Goal: Task Accomplishment & Management: Manage account settings

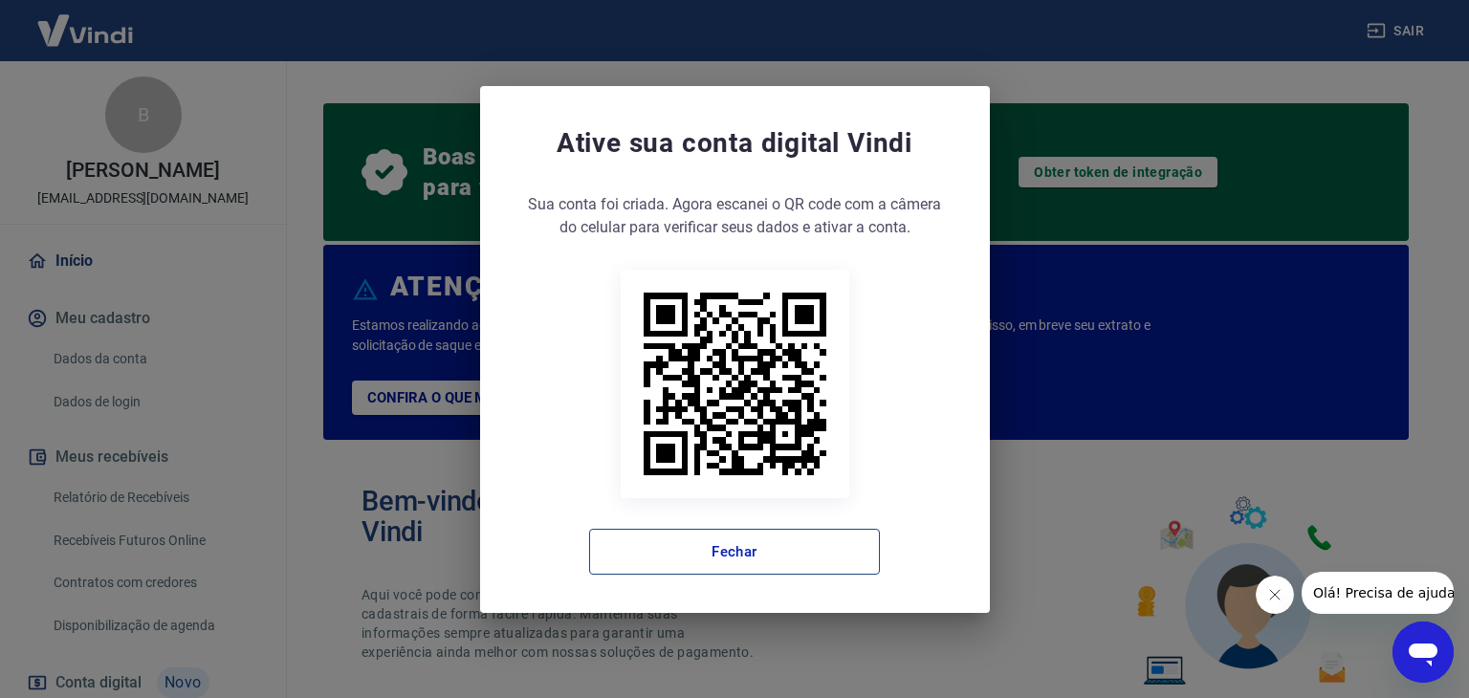
click at [697, 540] on button "Fechar" at bounding box center [734, 552] width 291 height 46
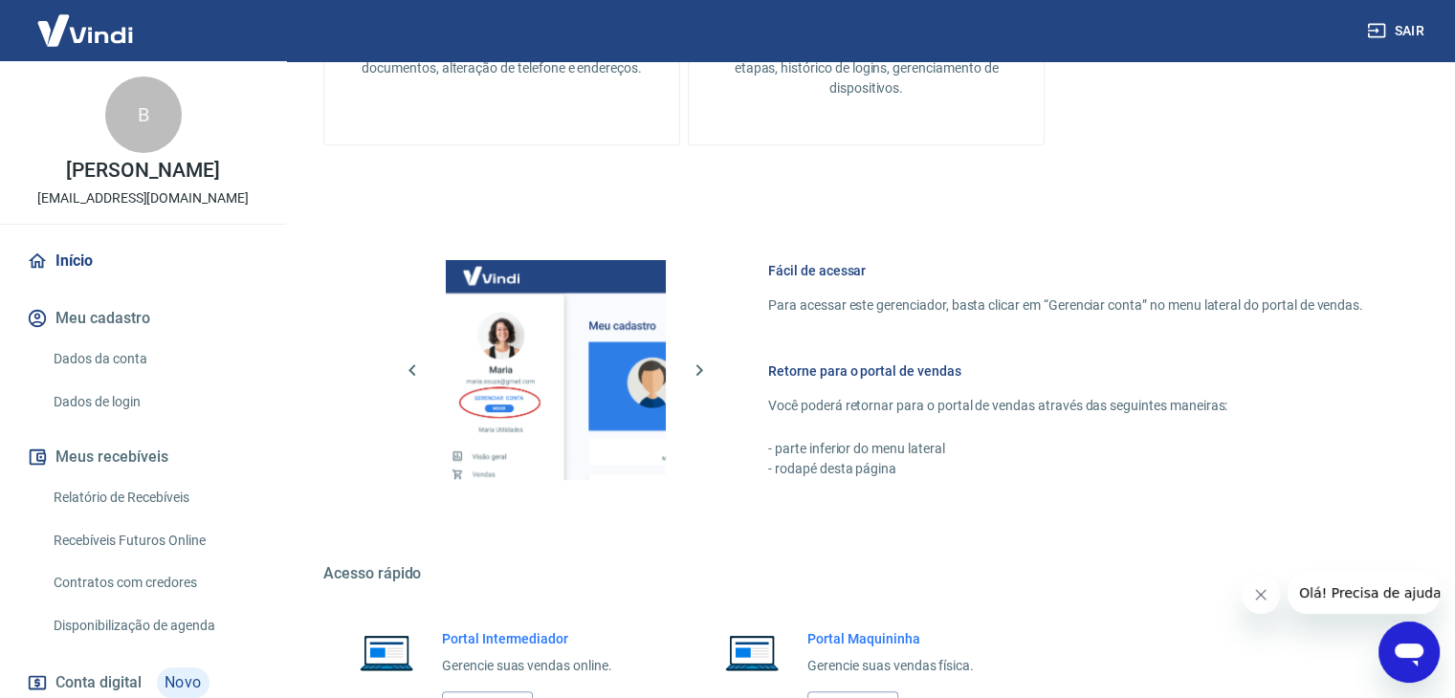
scroll to position [1052, 0]
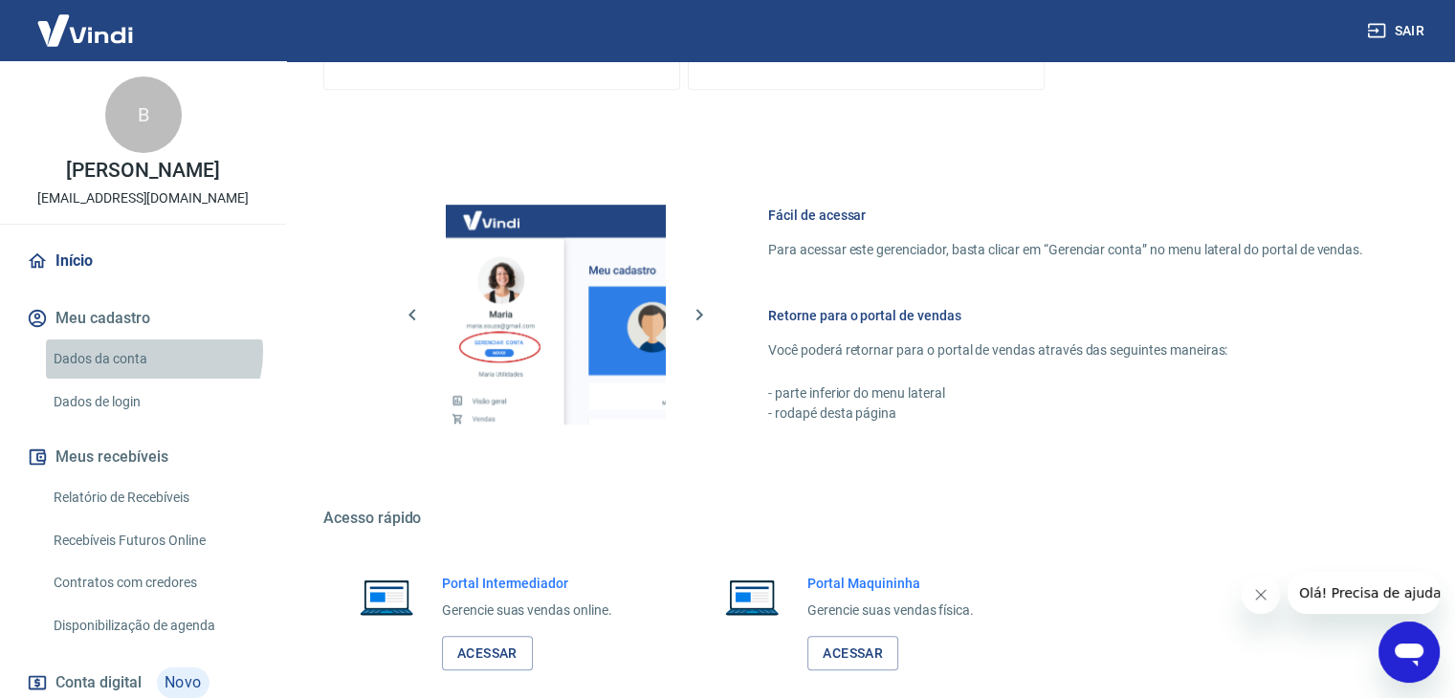
click at [152, 352] on link "Dados da conta" at bounding box center [154, 359] width 217 height 39
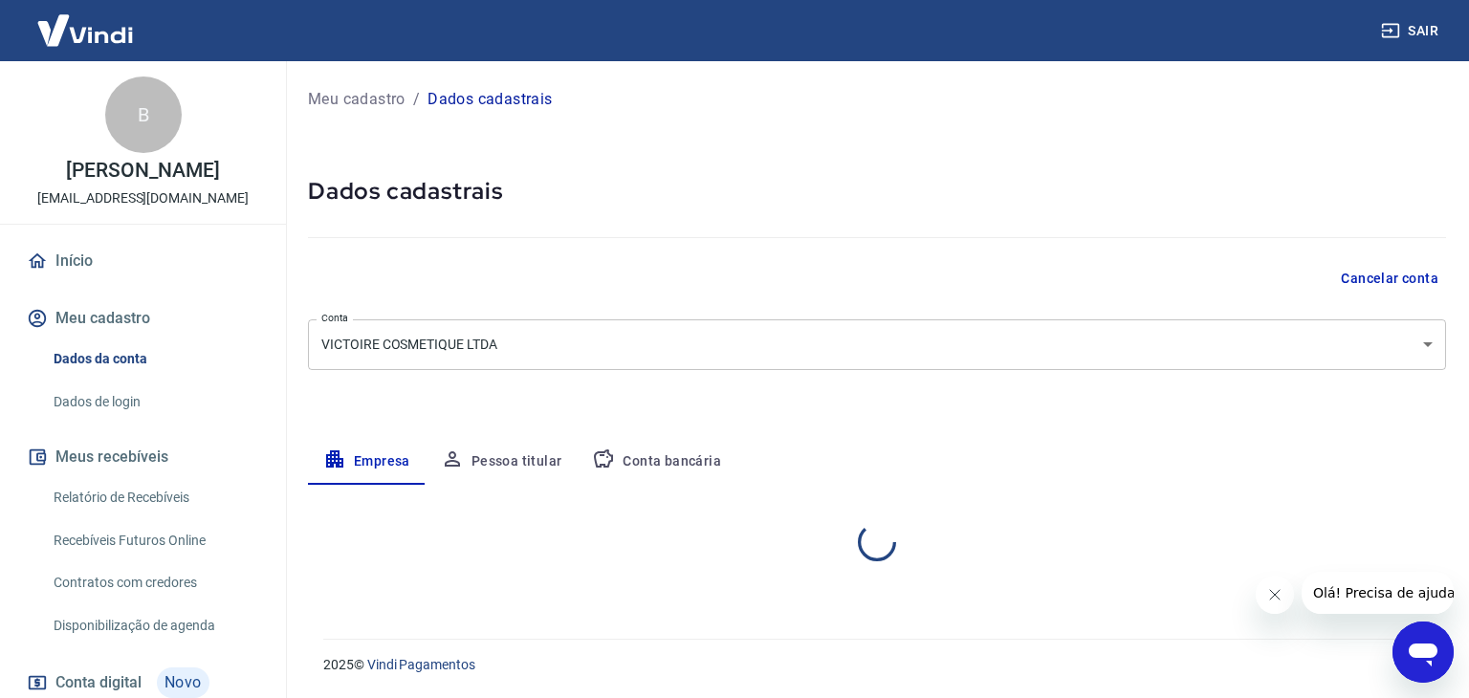
select select "MG"
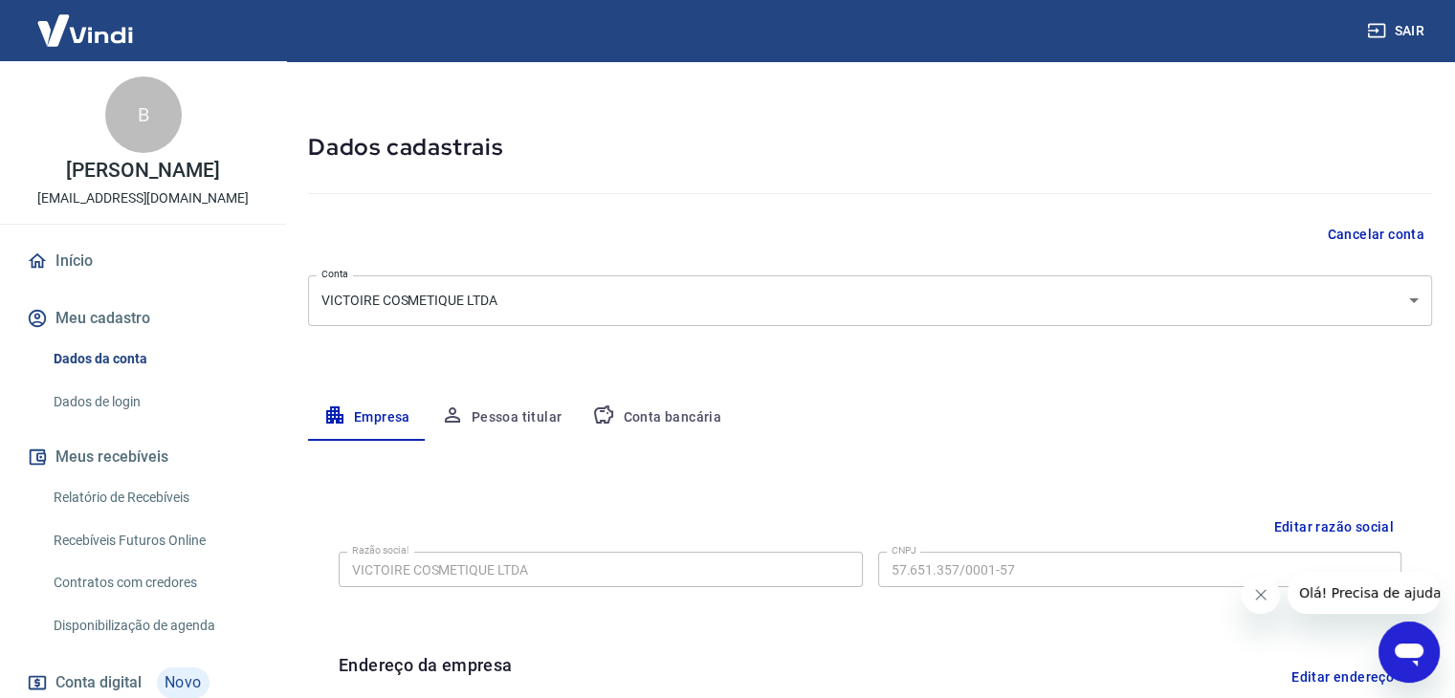
scroll to position [191, 0]
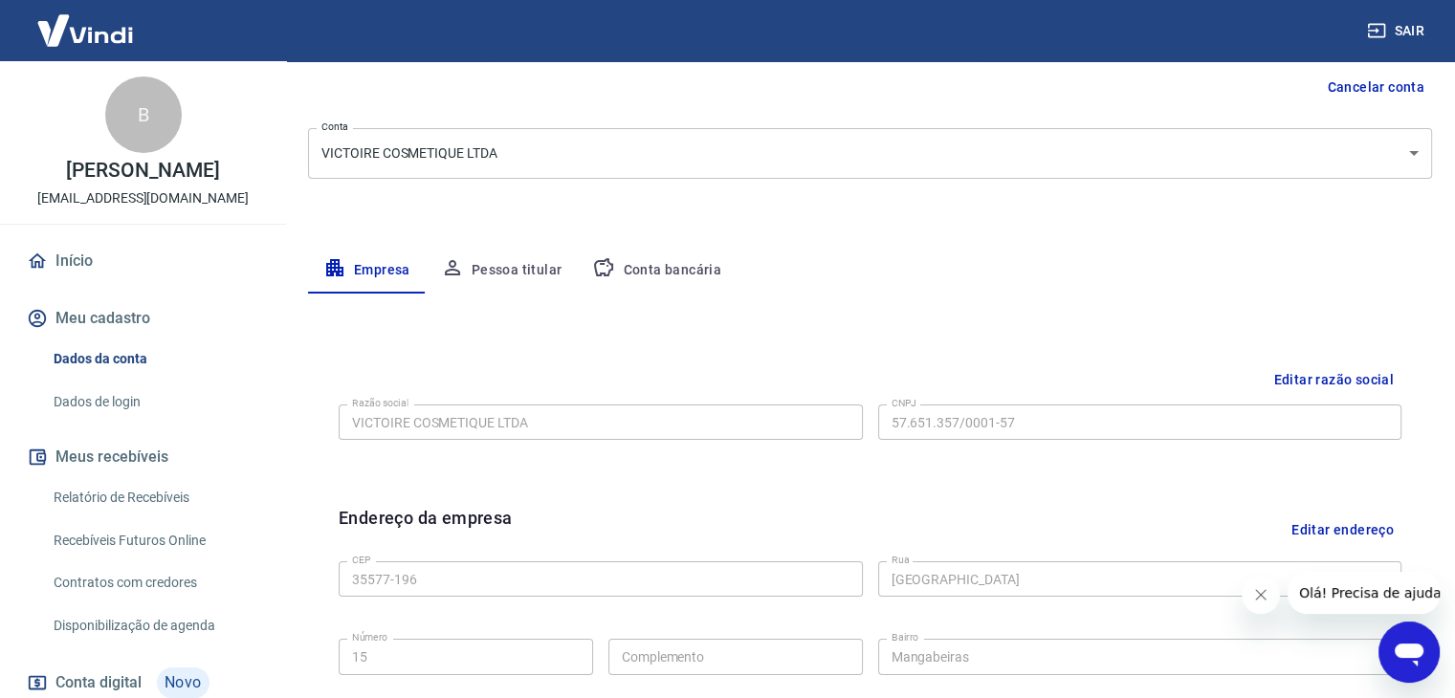
drag, startPoint x: 520, startPoint y: 273, endPoint x: 608, endPoint y: 271, distance: 88.0
click at [522, 273] on button "Pessoa titular" at bounding box center [502, 271] width 152 height 46
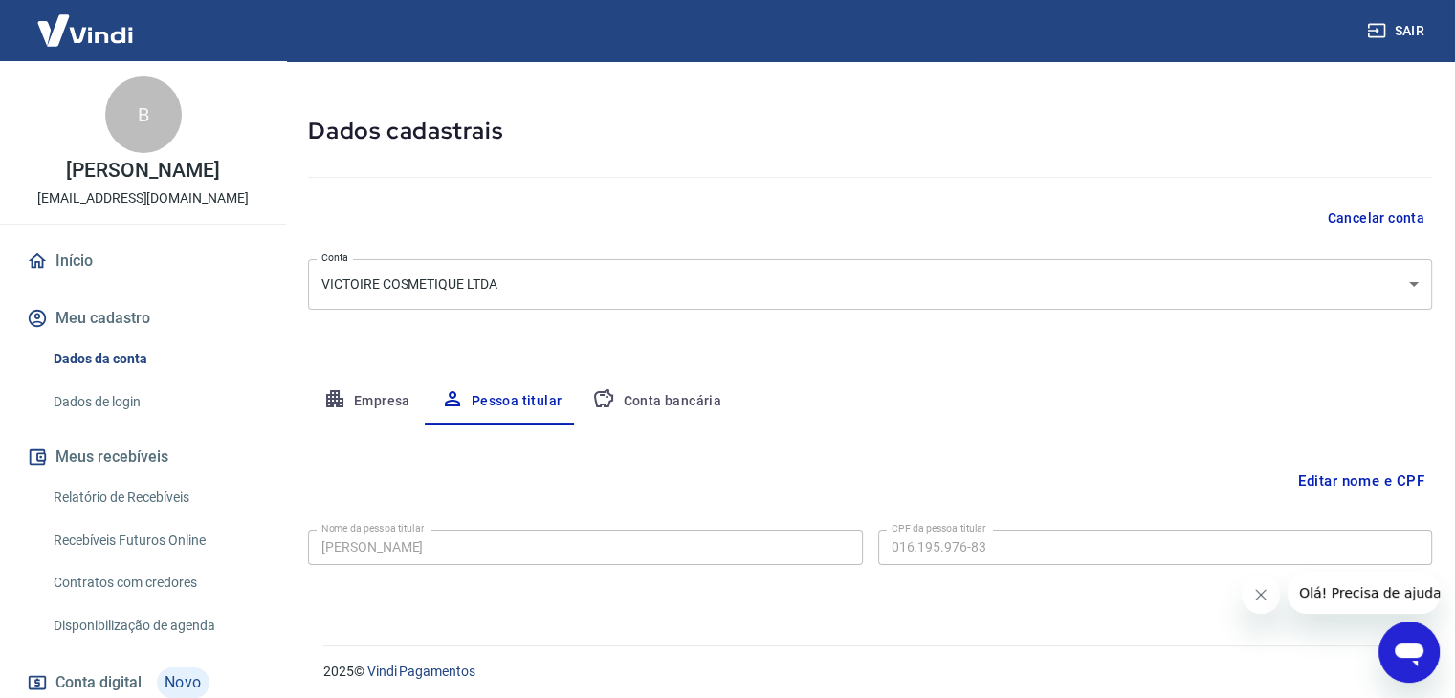
scroll to position [66, 0]
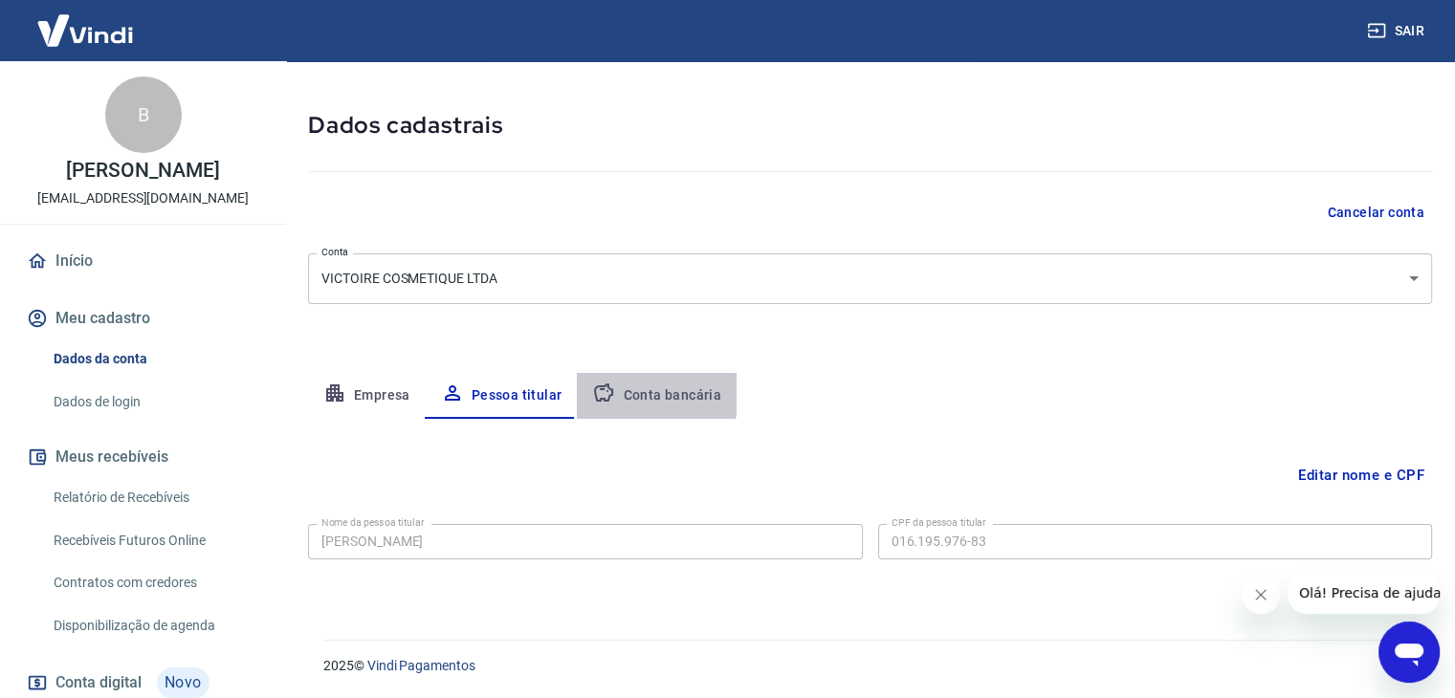
drag, startPoint x: 626, startPoint y: 385, endPoint x: 621, endPoint y: 455, distance: 70.0
click at [621, 455] on div "Meu cadastro / Dados cadastrais Dados cadastrais Cancelar conta Conta VICTOIRE …" at bounding box center [870, 306] width 1170 height 622
click at [394, 382] on button "Empresa" at bounding box center [367, 396] width 118 height 46
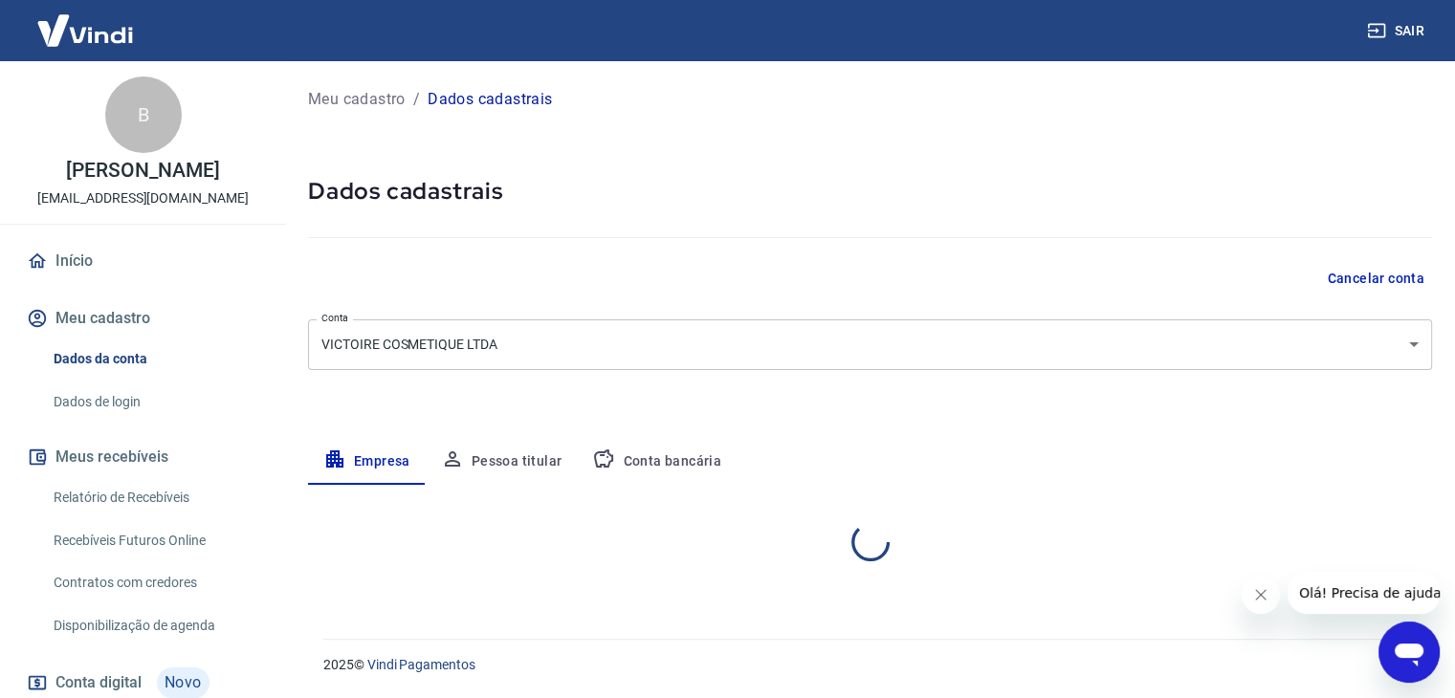
scroll to position [0, 0]
select select "MG"
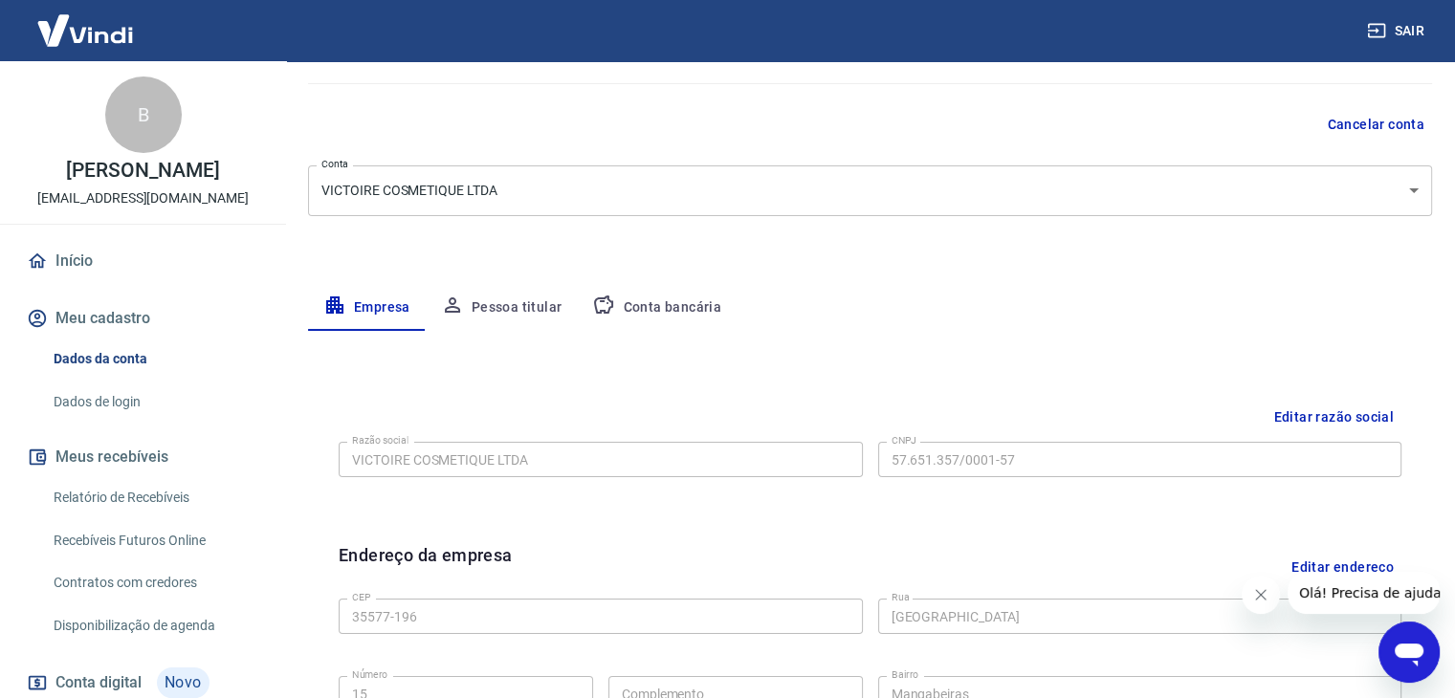
scroll to position [191, 0]
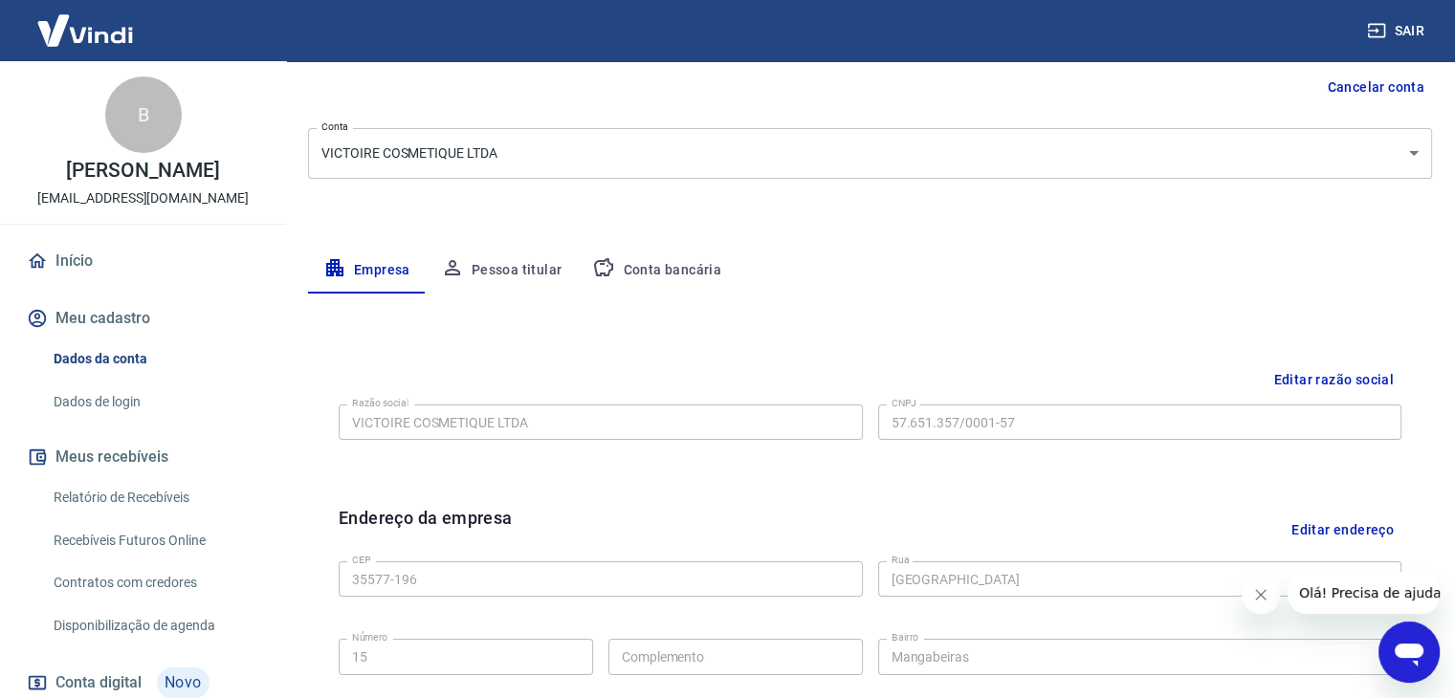
click at [664, 276] on button "Conta bancária" at bounding box center [657, 271] width 160 height 46
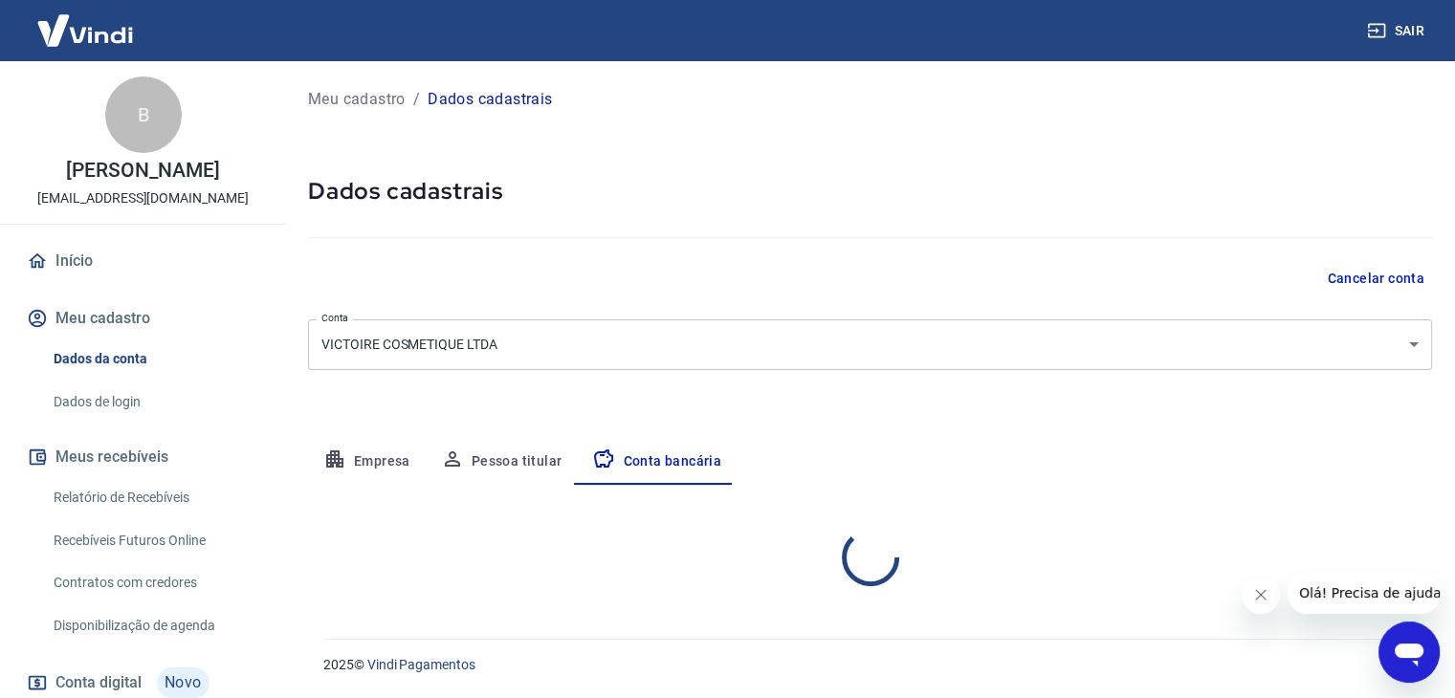
select select "1"
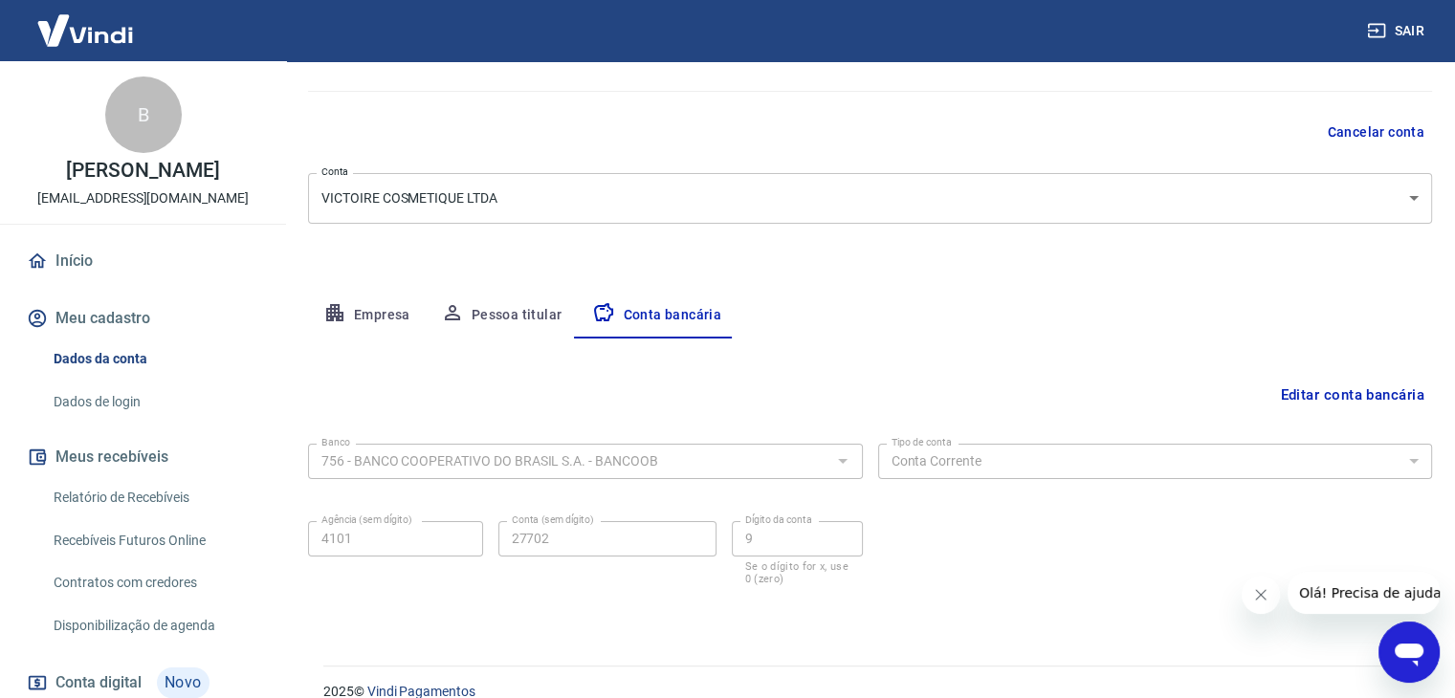
scroll to position [172, 0]
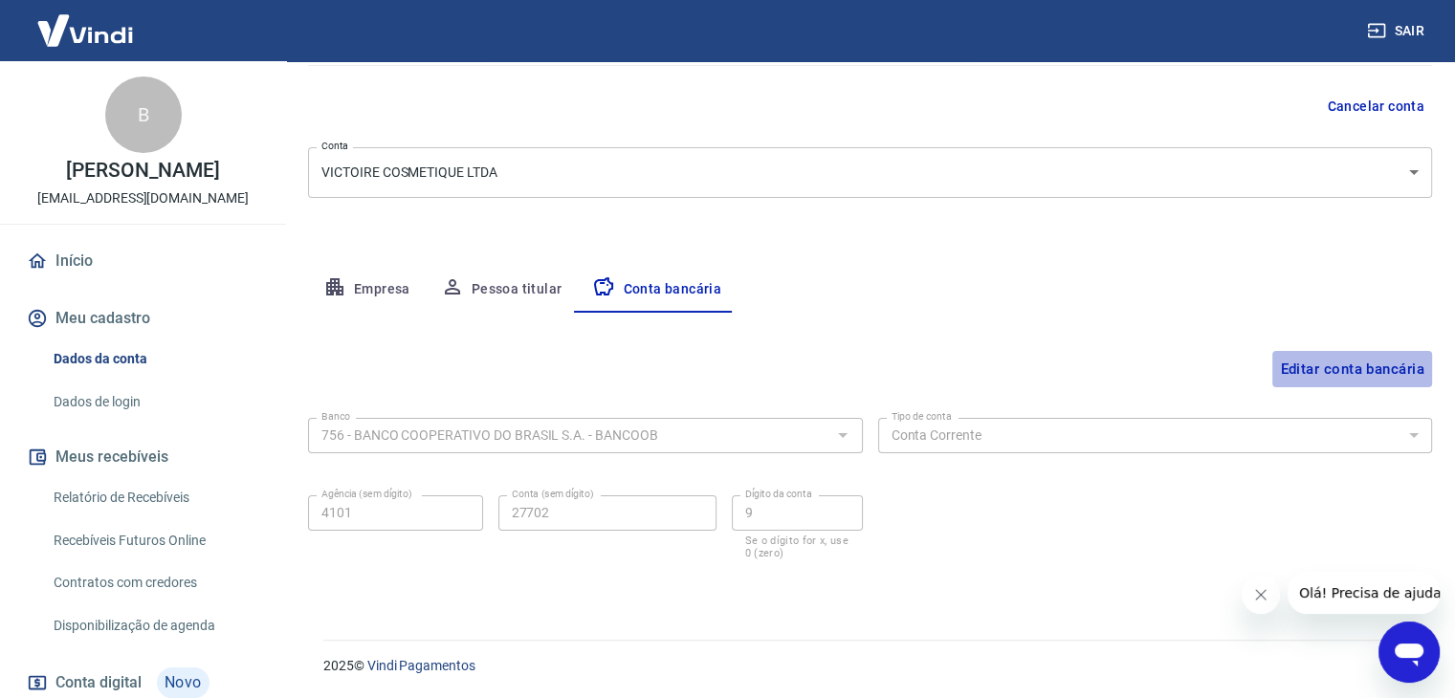
click at [1368, 373] on button "Editar conta bancária" at bounding box center [1352, 369] width 160 height 36
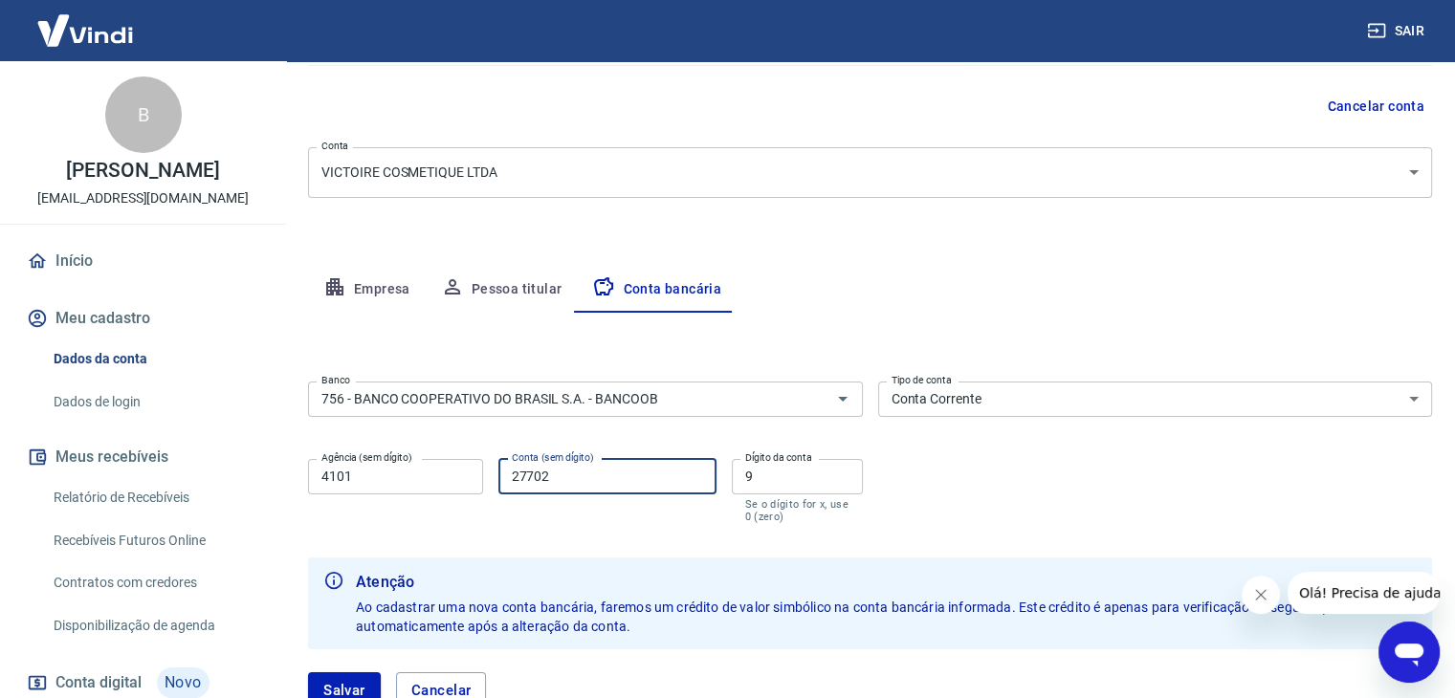
drag, startPoint x: 593, startPoint y: 476, endPoint x: 419, endPoint y: 486, distance: 174.3
click at [419, 486] on div "Agência (sem dígito) 4101 Agência (sem dígito) Conta (sem dígito) 27702 Conta (…" at bounding box center [585, 489] width 555 height 76
type input "8388"
type input "7"
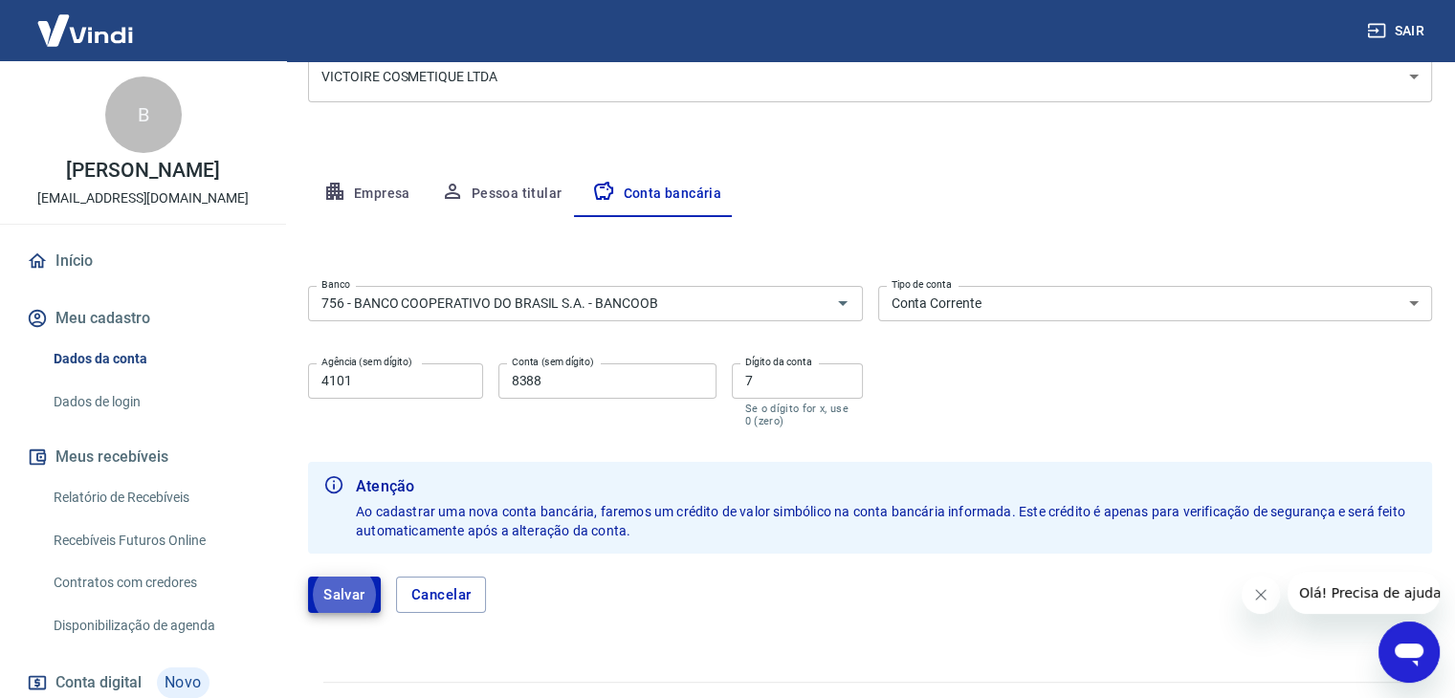
scroll to position [278, 0]
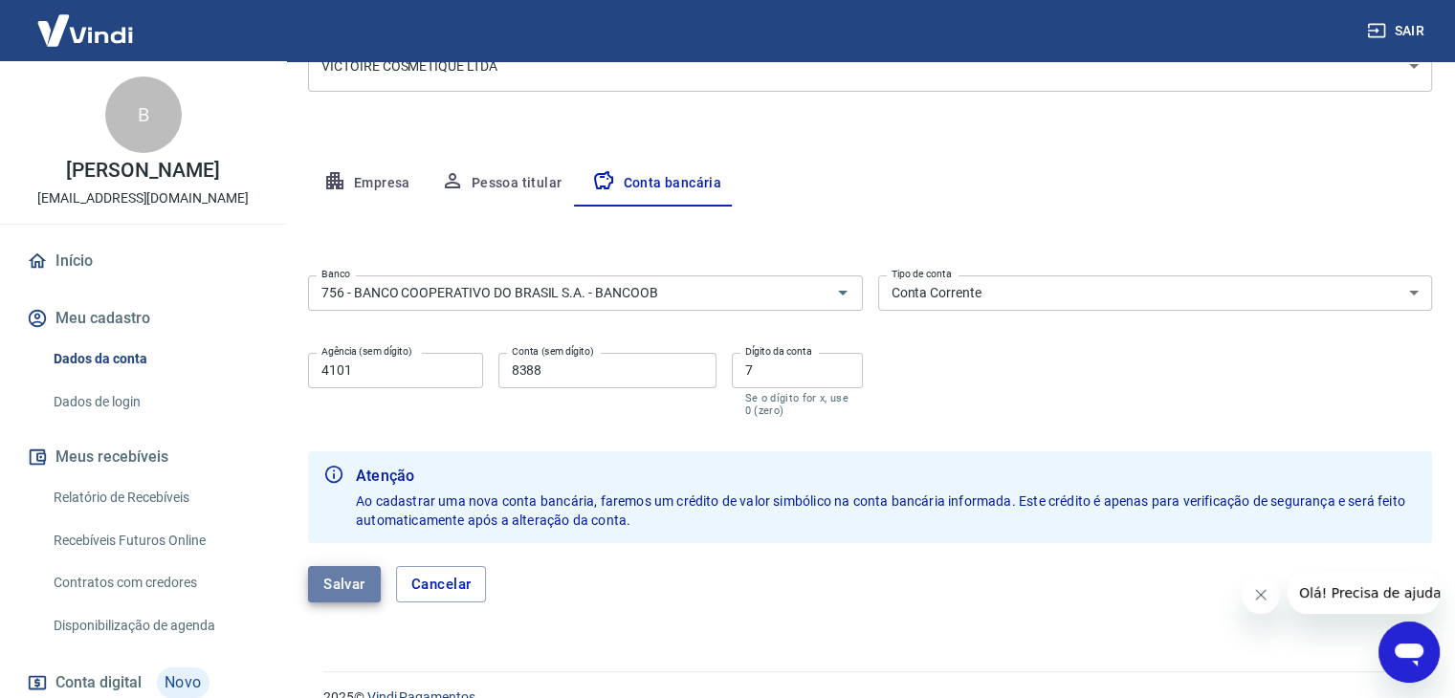
click at [347, 590] on button "Salvar" at bounding box center [344, 584] width 73 height 36
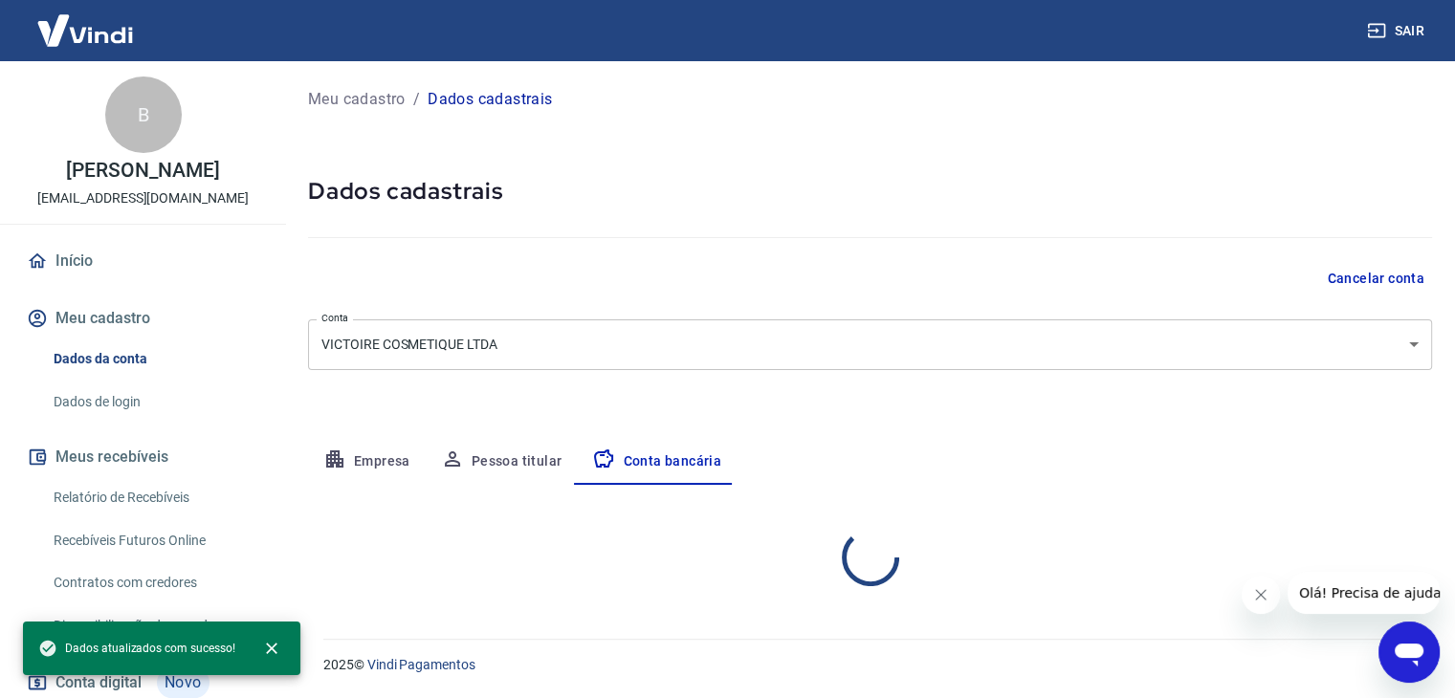
scroll to position [0, 0]
select select "1"
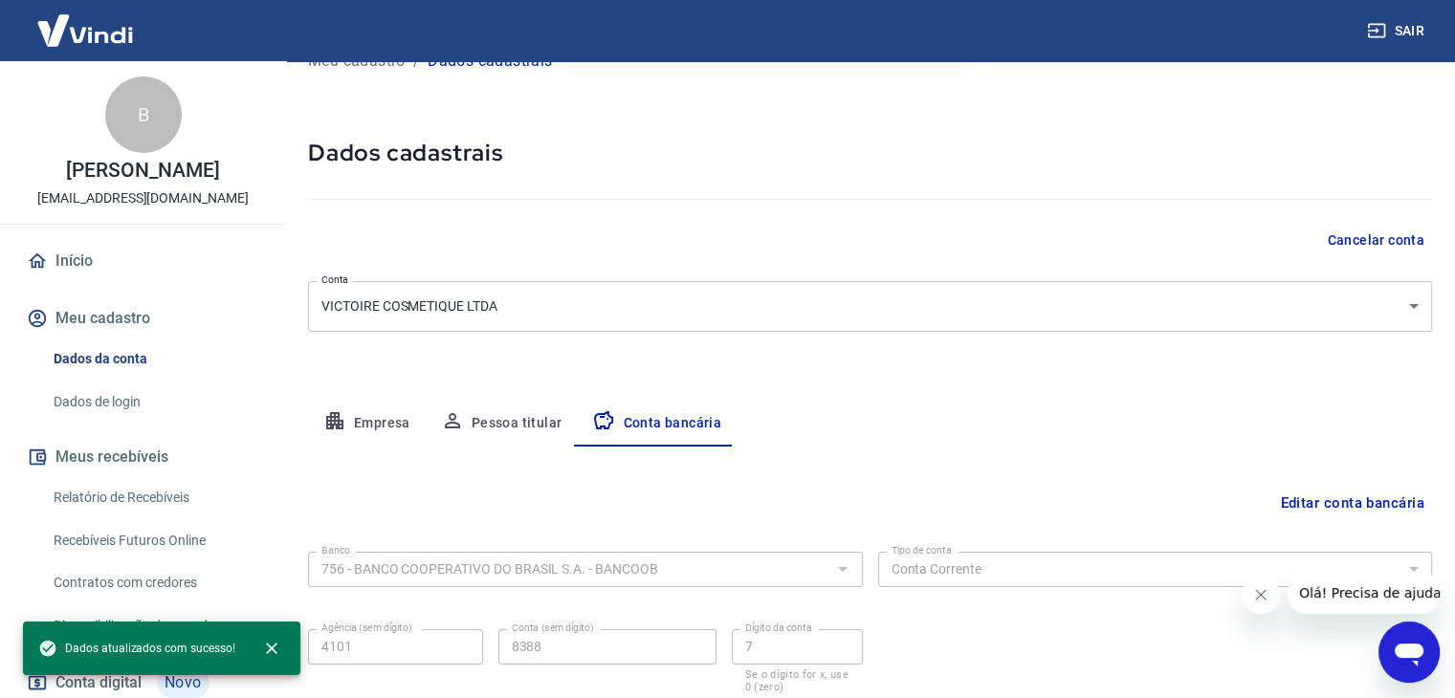
scroll to position [172, 0]
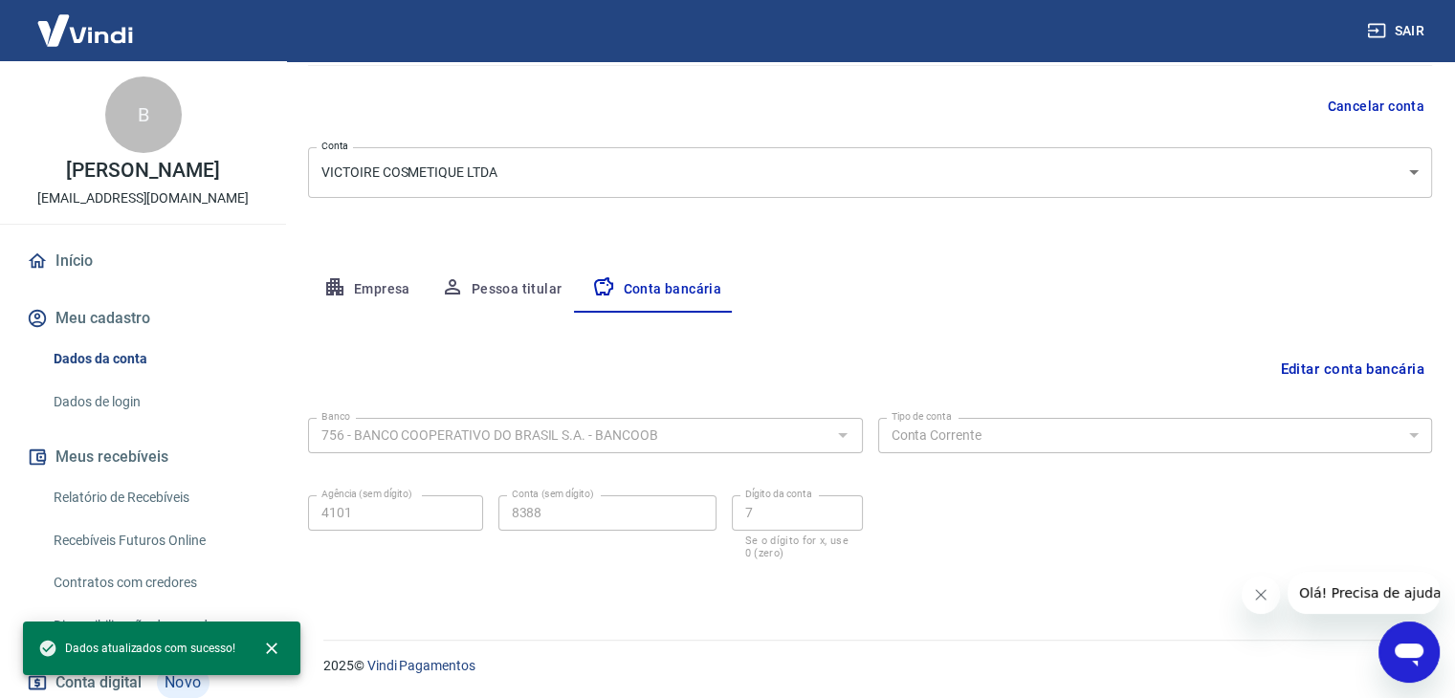
drag, startPoint x: 372, startPoint y: 289, endPoint x: 372, endPoint y: 301, distance: 12.4
click at [372, 293] on button "Empresa" at bounding box center [367, 290] width 118 height 46
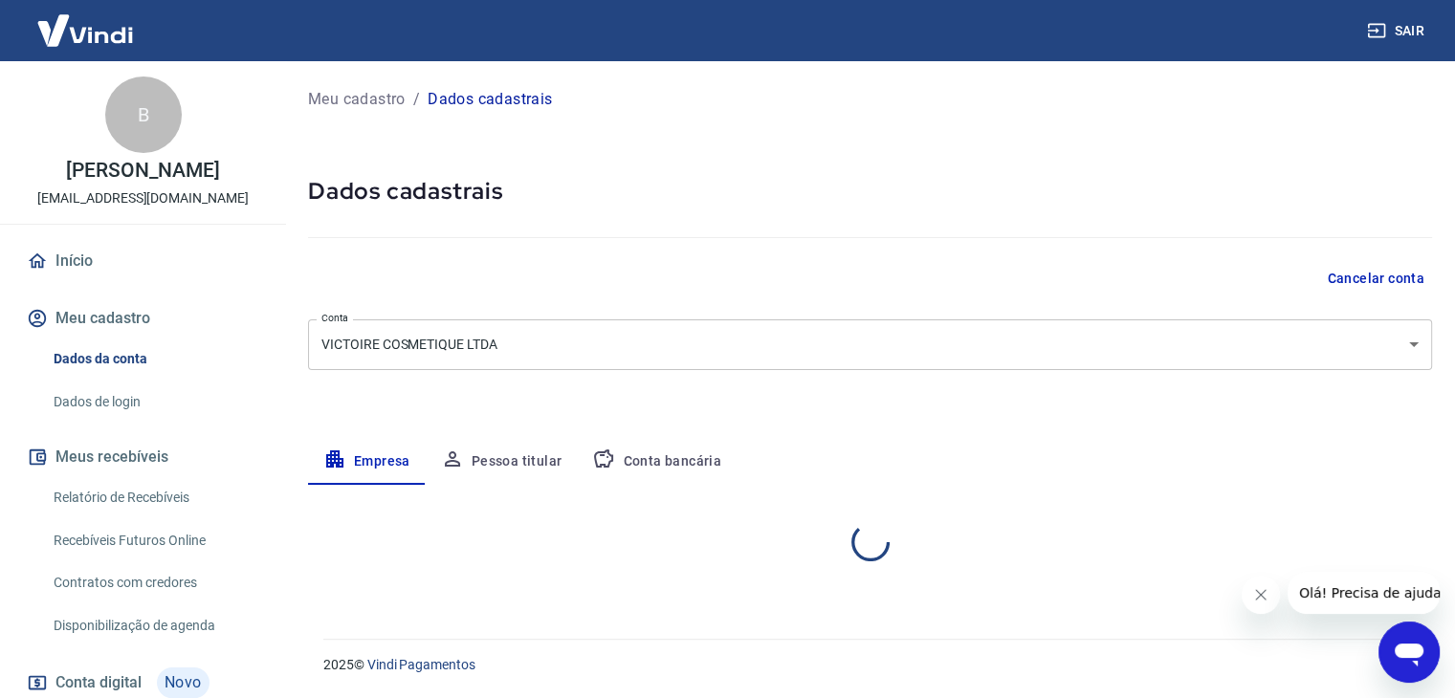
scroll to position [0, 0]
select select "MG"
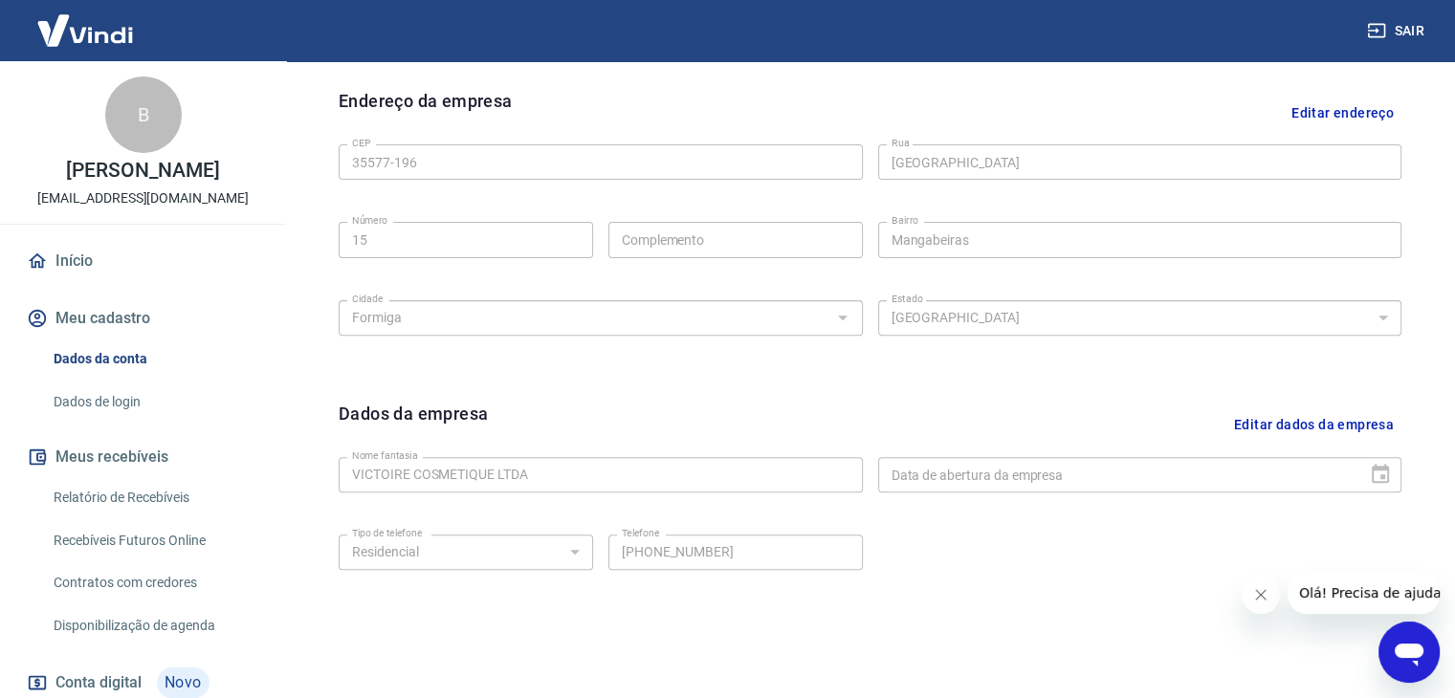
scroll to position [681, 0]
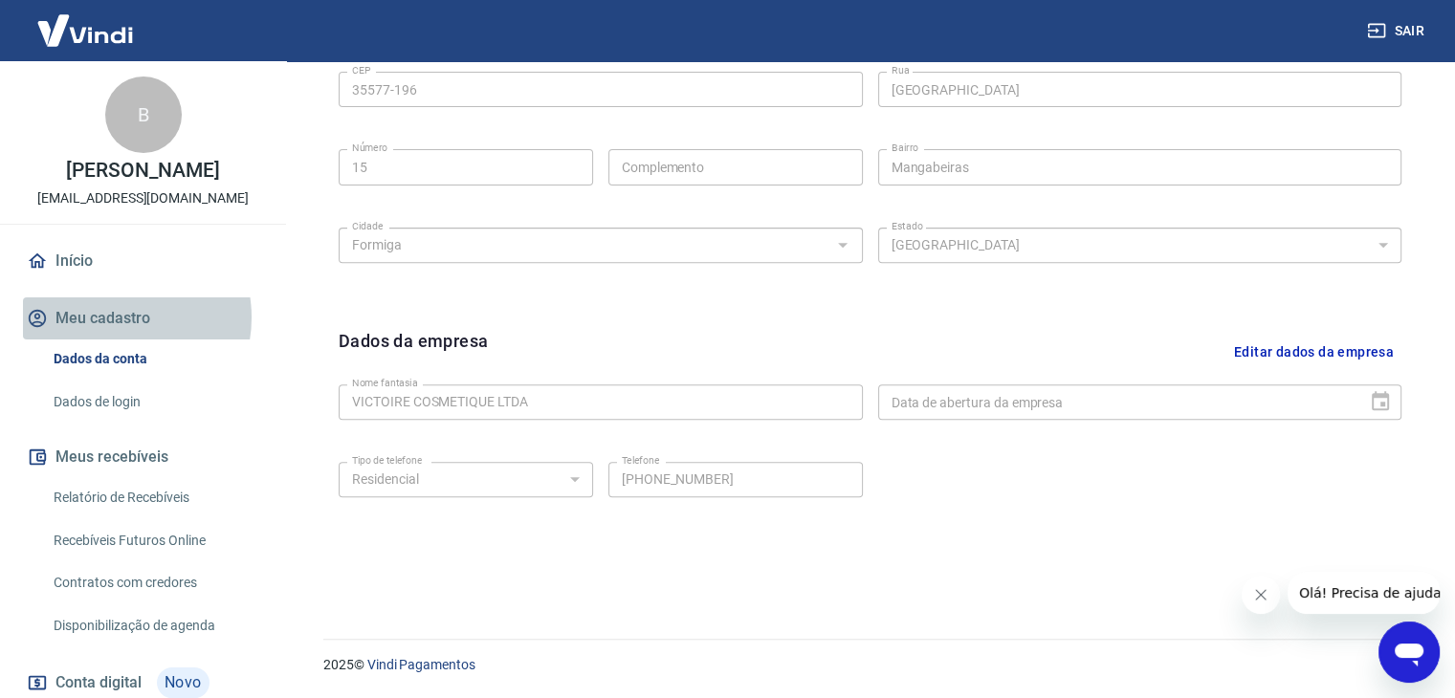
click at [115, 318] on button "Meu cadastro" at bounding box center [143, 318] width 240 height 42
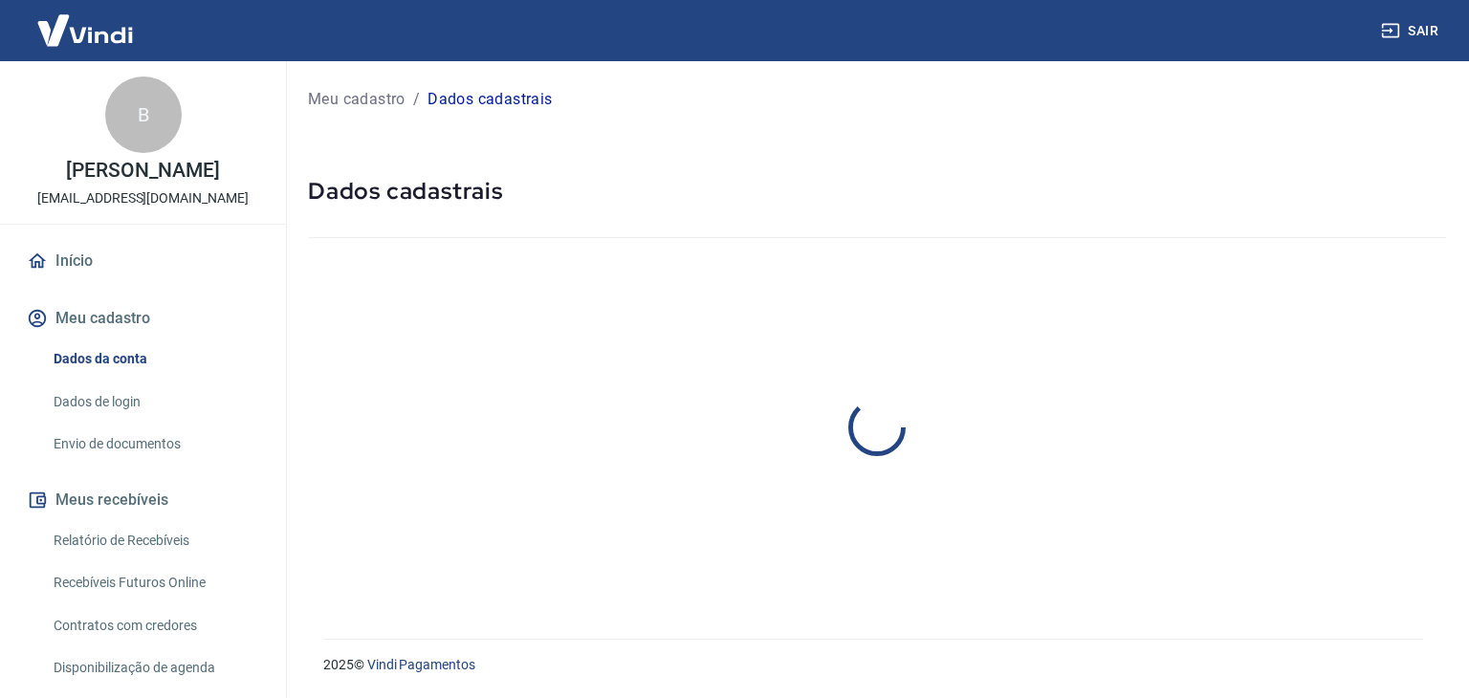
select select "MG"
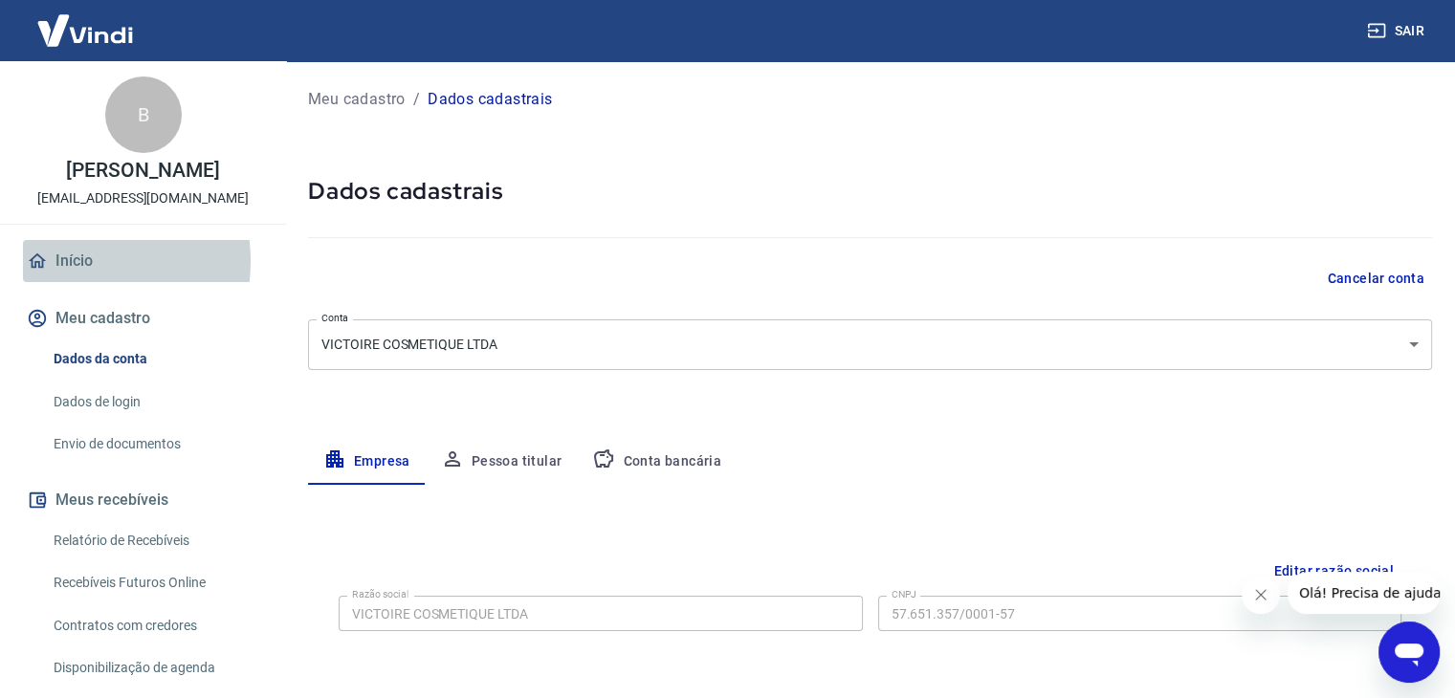
click at [61, 261] on link "Início" at bounding box center [143, 261] width 240 height 42
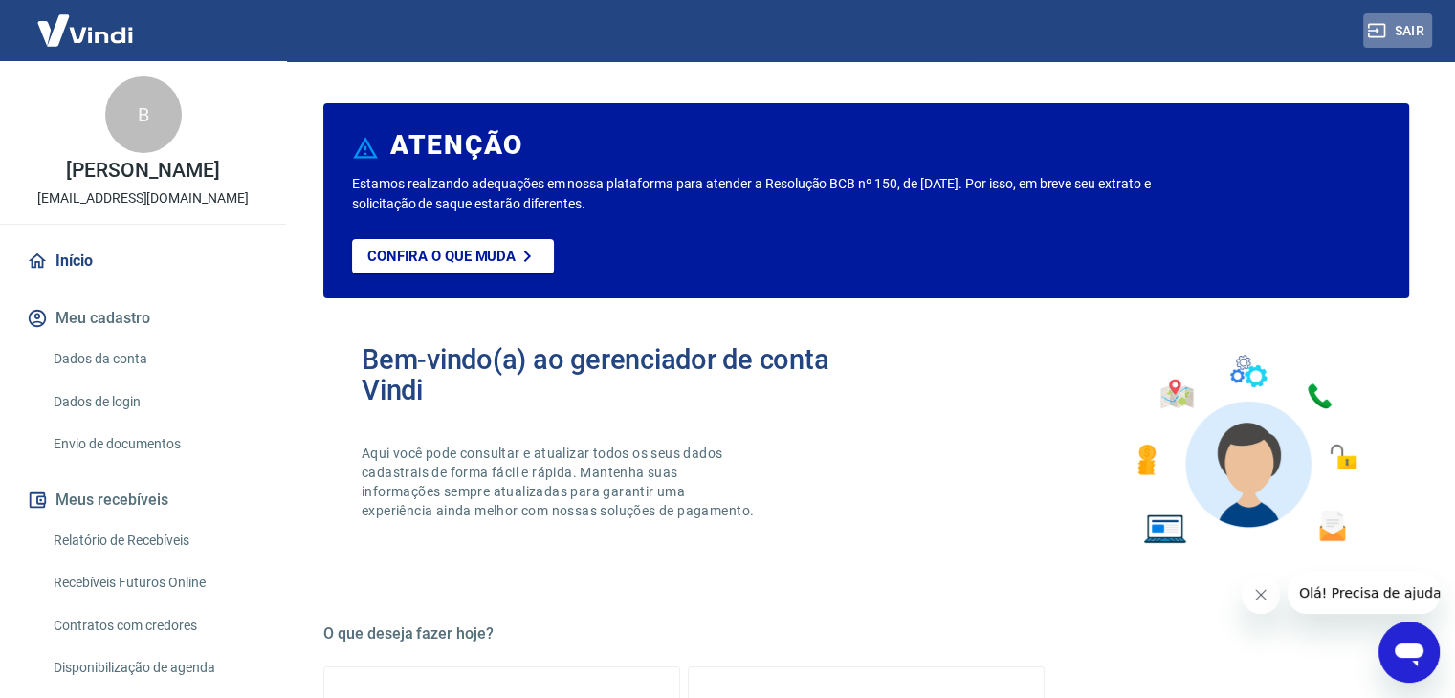
click at [1381, 32] on icon "button" at bounding box center [1376, 30] width 19 height 19
